Goal: Communication & Community: Share content

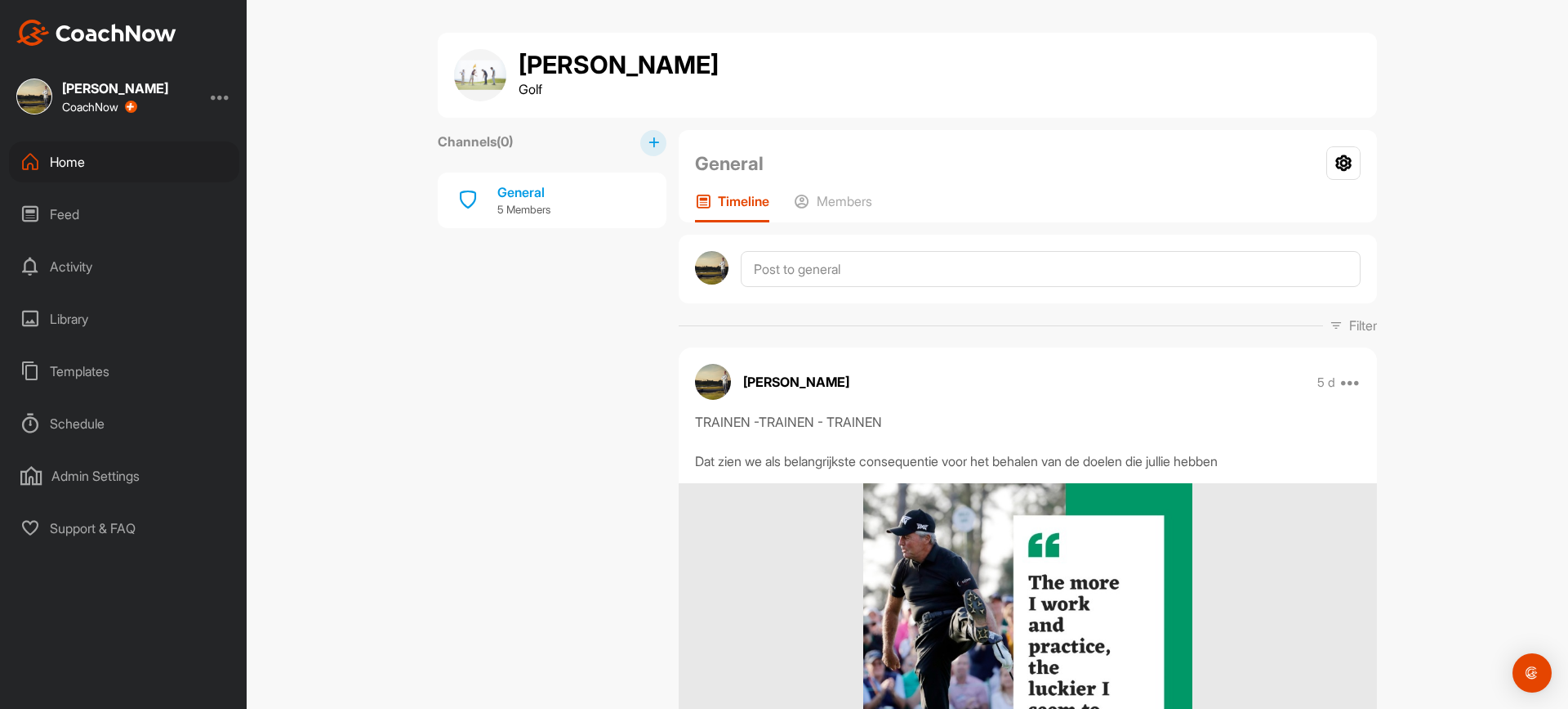
scroll to position [2431, 0]
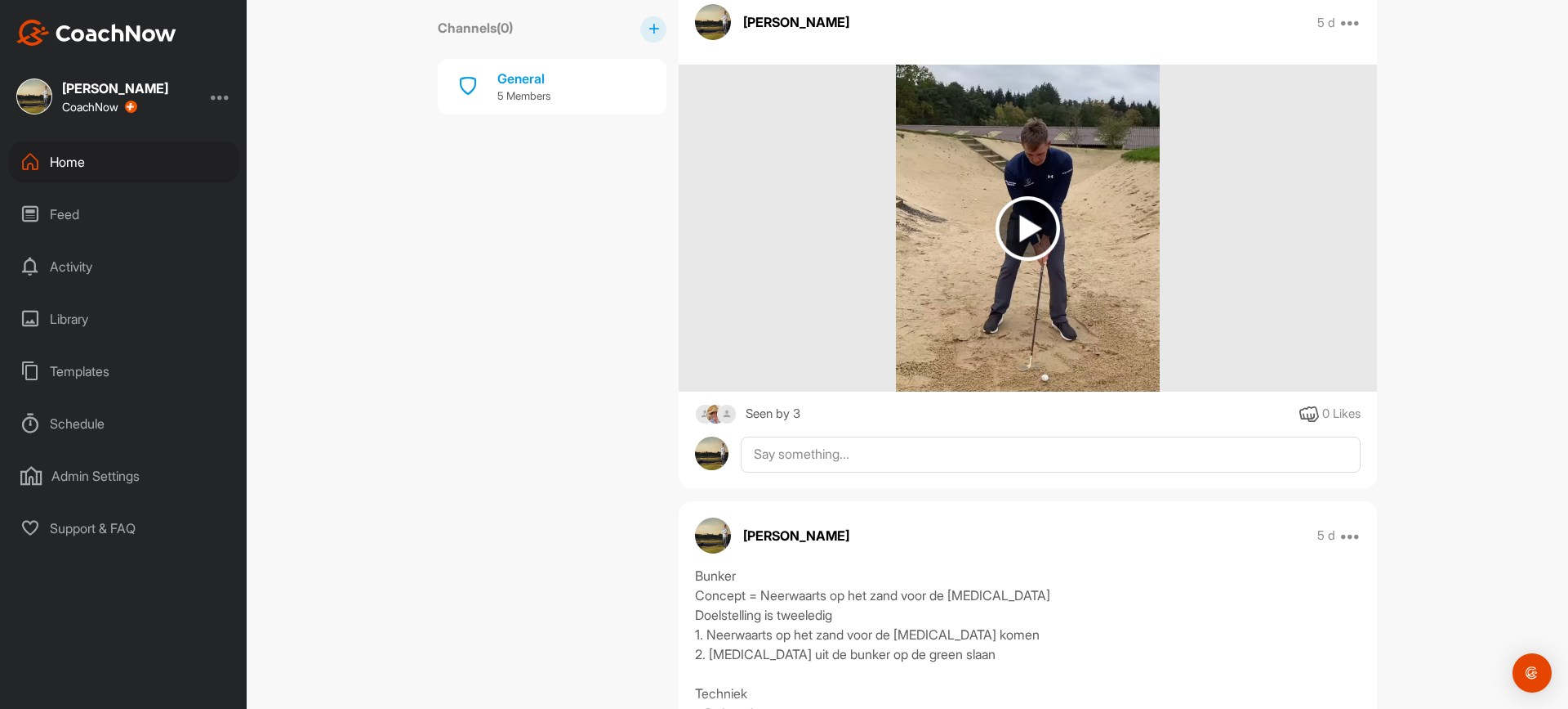
click at [59, 165] on div "Home" at bounding box center [124, 162] width 231 height 41
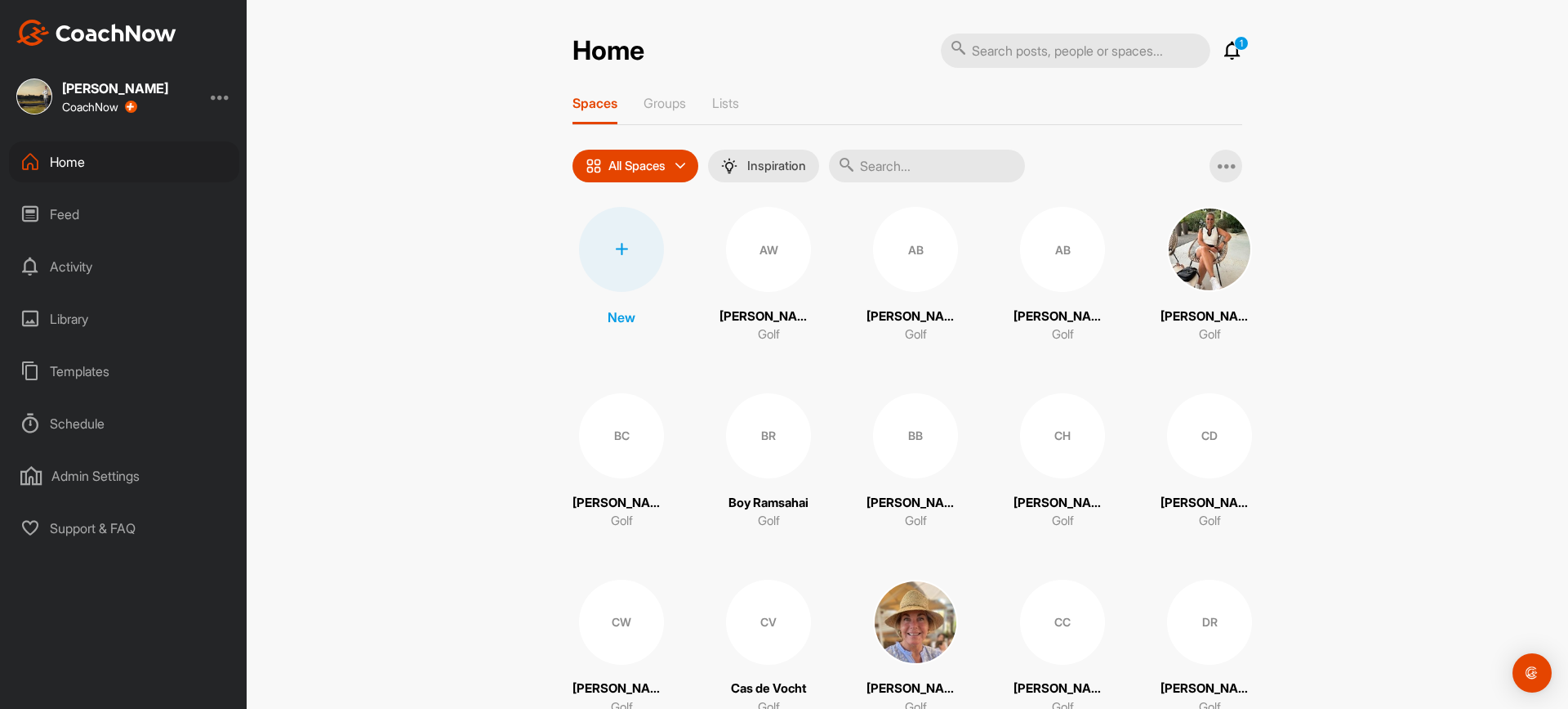
click at [897, 170] on input "text" at bounding box center [927, 166] width 196 height 33
click at [920, 169] on input "text" at bounding box center [927, 166] width 196 height 33
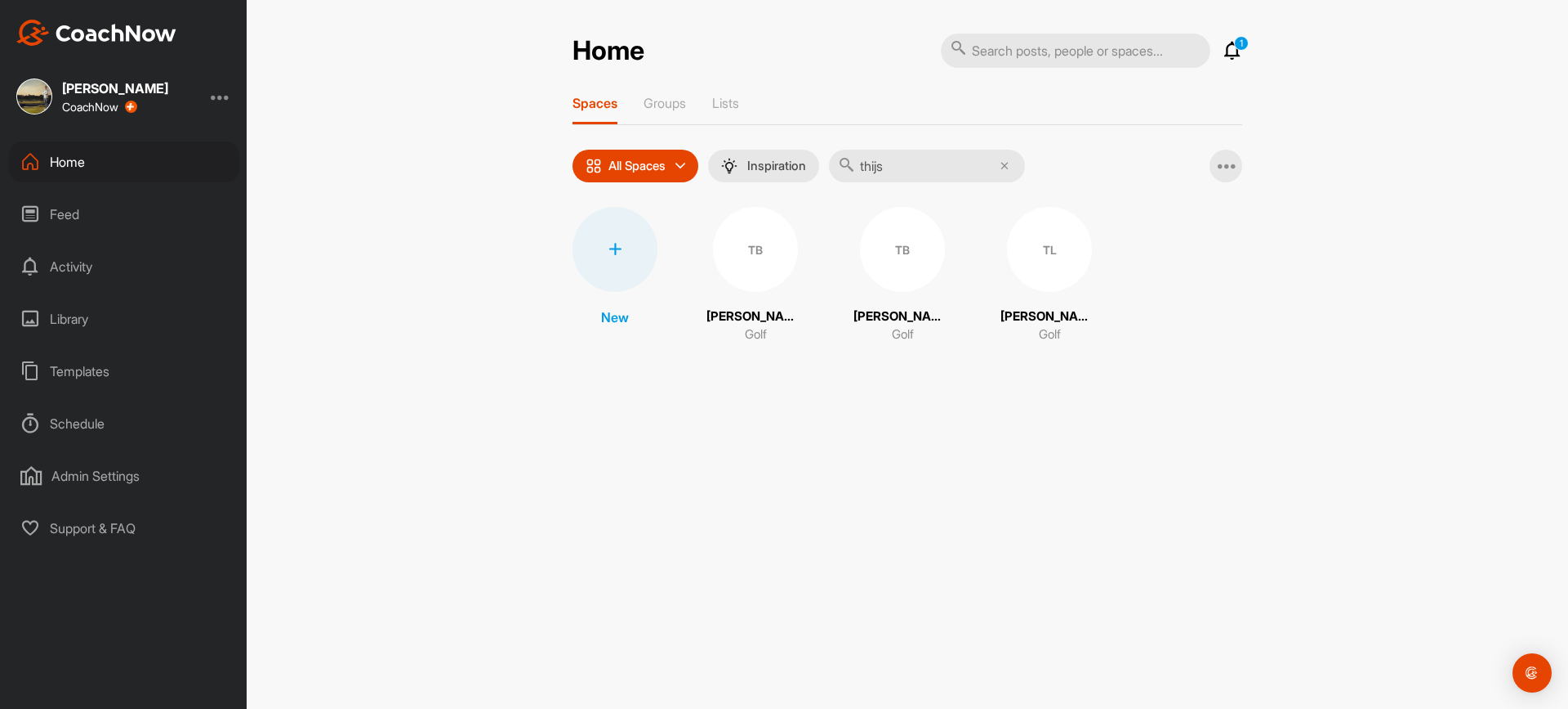
type input "thijs"
click at [1060, 270] on div "TL" at bounding box center [1049, 249] width 85 height 85
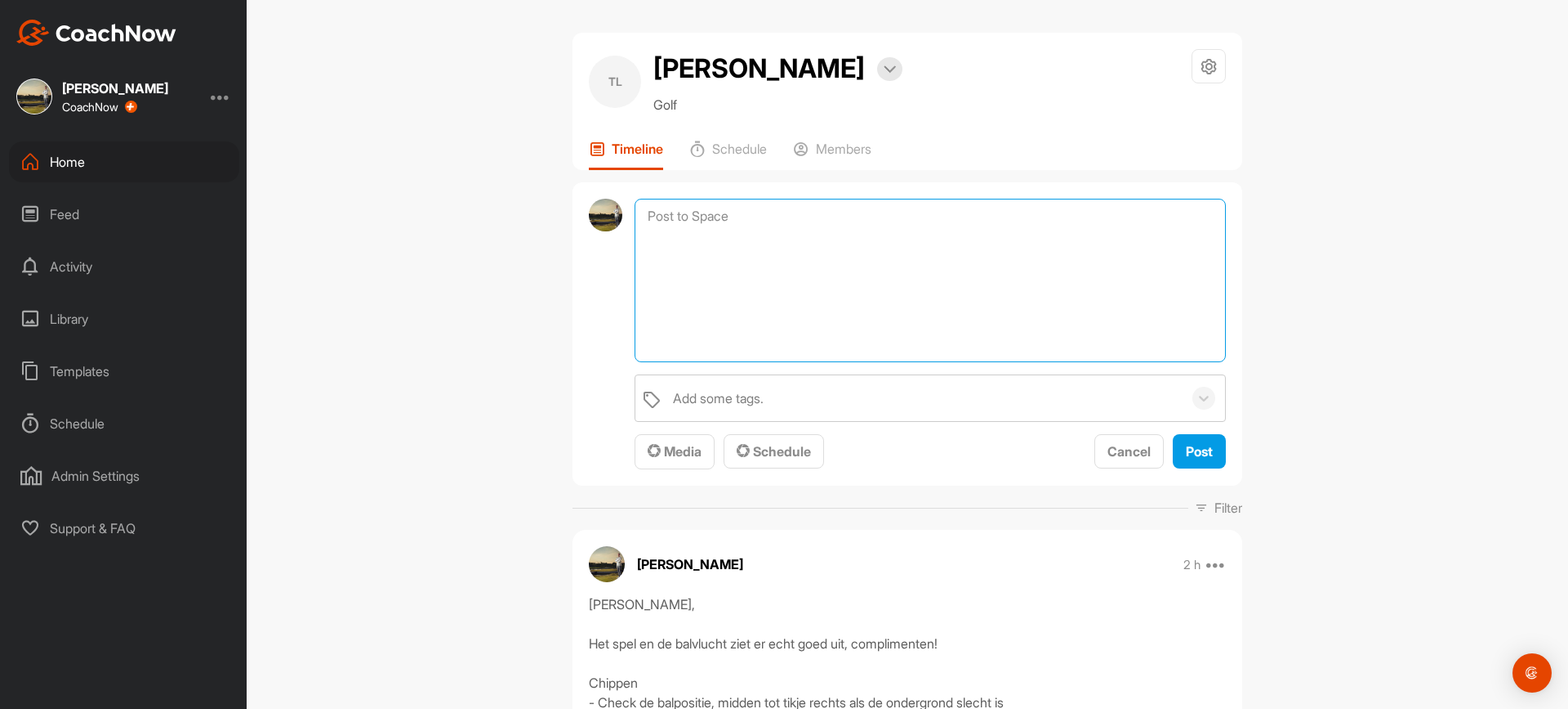
click at [764, 219] on textarea at bounding box center [930, 281] width 592 height 164
click at [722, 293] on textarea "[PERSON_NAME], Hierbij de uitgebreide versie..." at bounding box center [930, 281] width 592 height 164
click at [670, 450] on span "Media" at bounding box center [675, 451] width 54 height 16
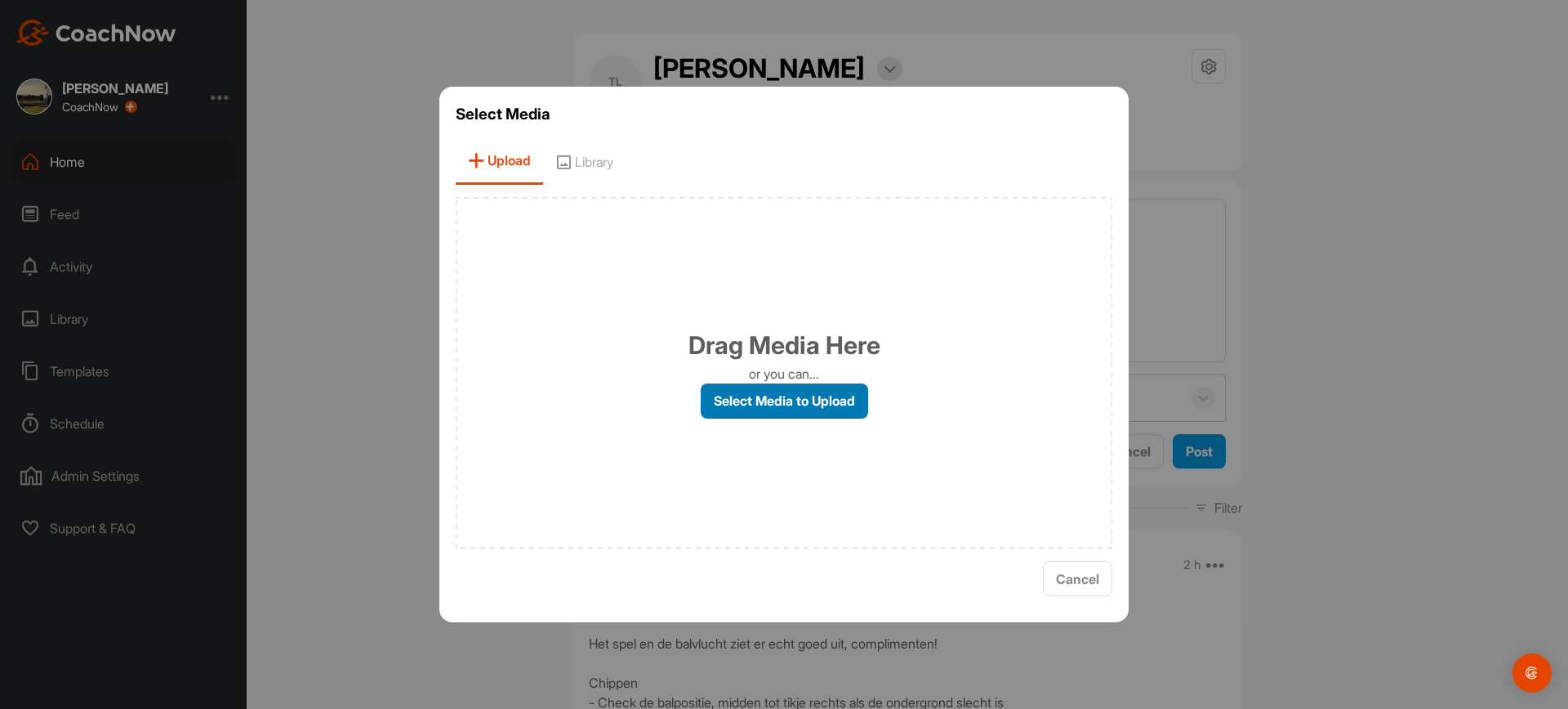
click at [779, 396] on label "Select Media to Upload" at bounding box center [784, 400] width 168 height 35
click at [0, 0] on input "Select Media to Upload" at bounding box center [0, 0] width 0 height 0
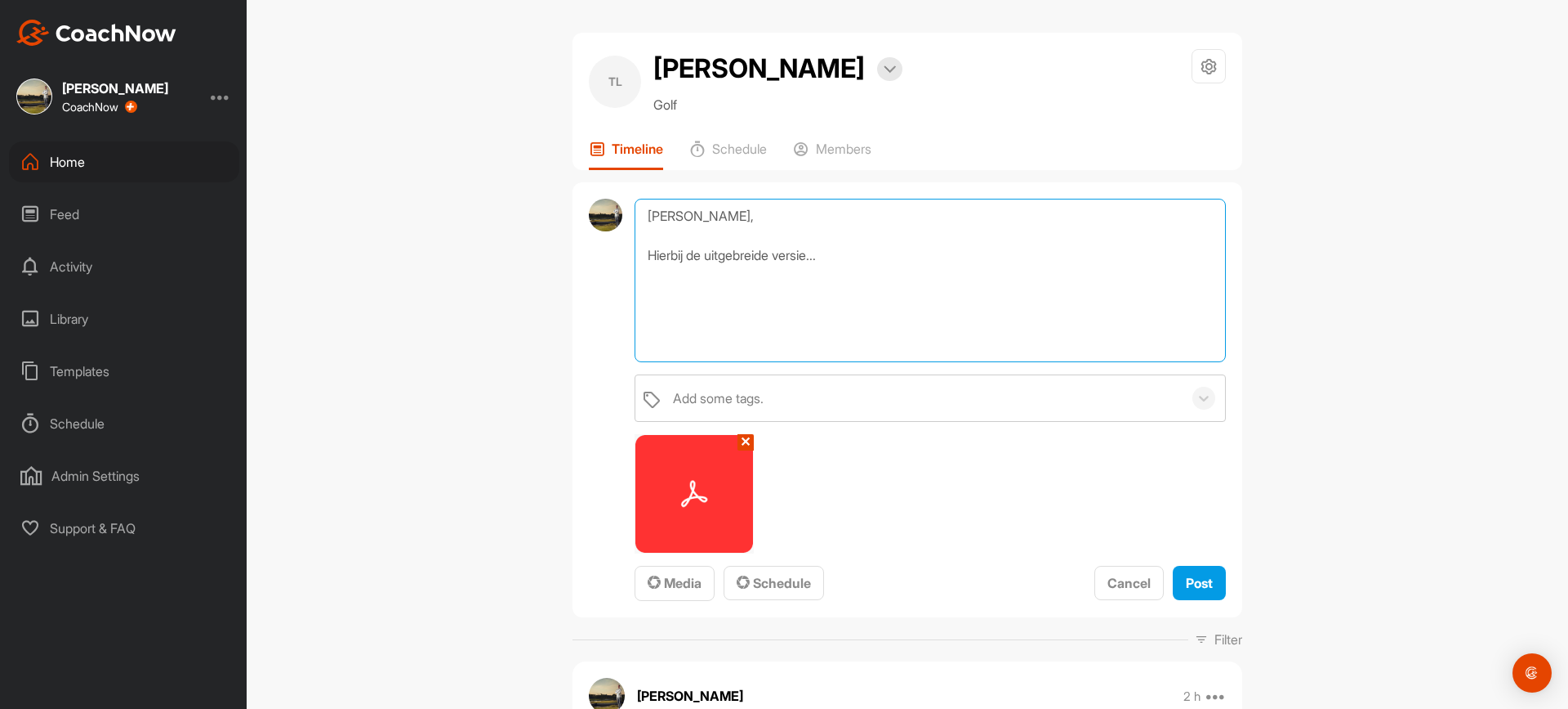
click at [765, 306] on textarea "[PERSON_NAME], Hierbij de uitgebreide versie..." at bounding box center [930, 281] width 592 height 164
type textarea "[PERSON_NAME], Hierbij de uitgebreide versie... Als je vragen hebt hoor ik het …"
click at [1197, 576] on span "Post" at bounding box center [1199, 582] width 27 height 16
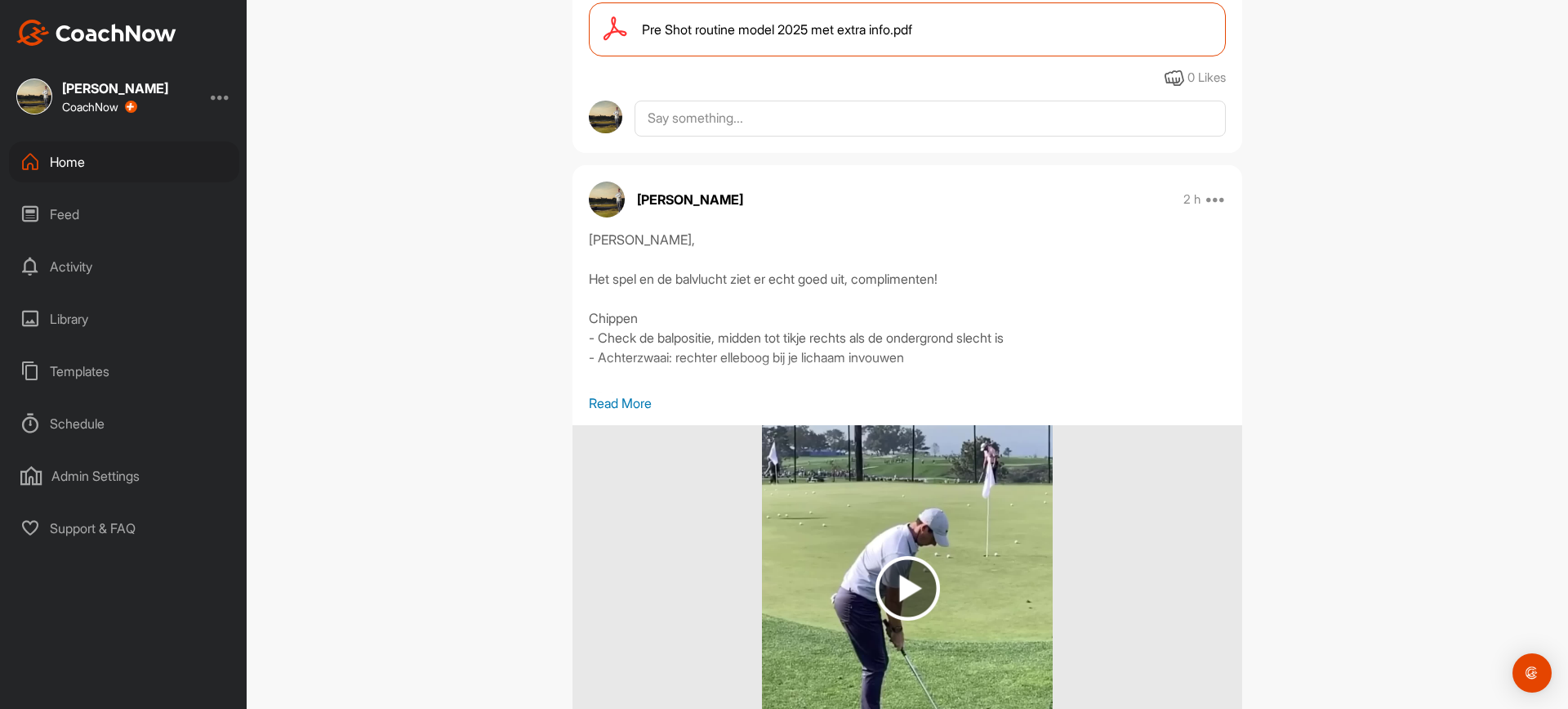
scroll to position [654, 0]
